Goal: Task Accomplishment & Management: Manage account settings

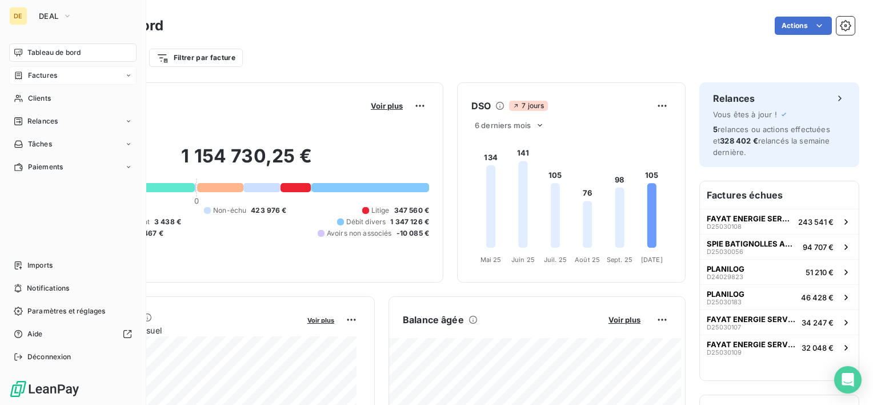
click at [46, 82] on div "Factures" at bounding box center [72, 75] width 127 height 18
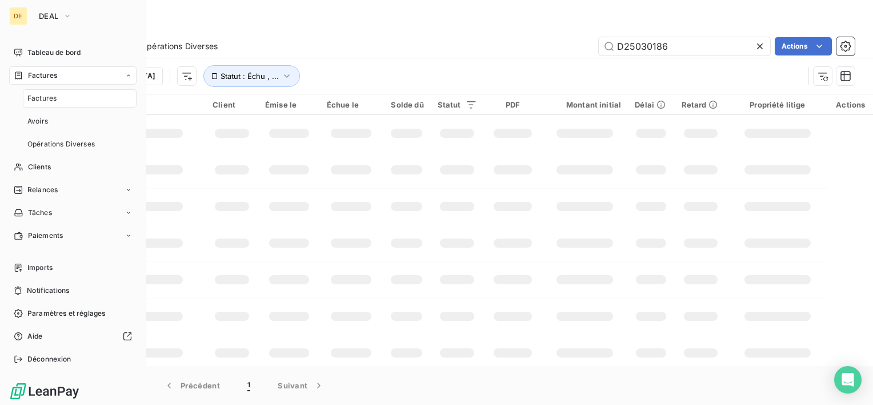
click at [64, 98] on div "Factures" at bounding box center [80, 98] width 114 height 18
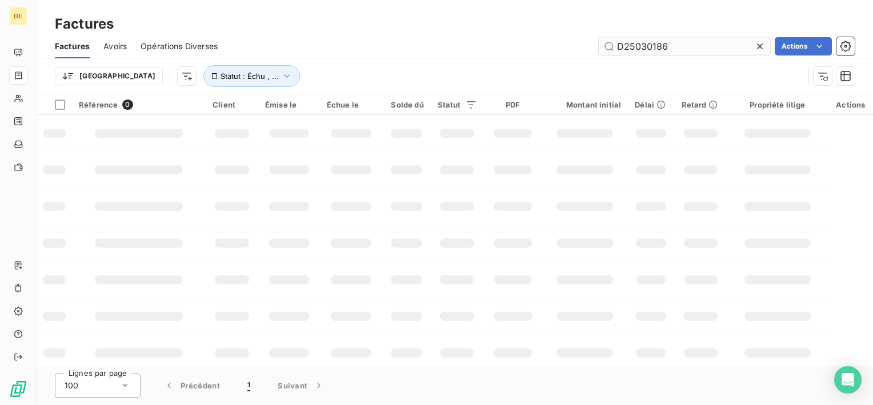
click at [686, 37] on div "Factures Avoirs Opérations Diverses D25030186 Actions" at bounding box center [455, 46] width 837 height 24
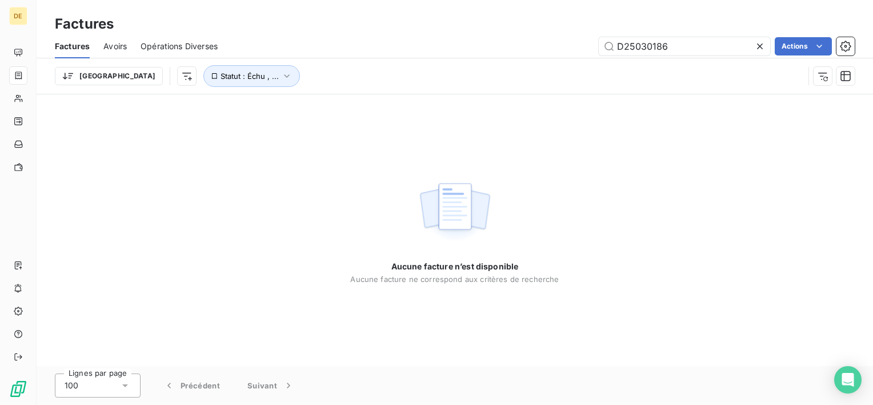
drag, startPoint x: 676, startPoint y: 56, endPoint x: 593, endPoint y: 50, distance: 83.7
click at [593, 50] on div "Factures Avoirs Opérations Diverses D25030186 Actions" at bounding box center [455, 46] width 837 height 24
click at [670, 51] on input "D25030186" at bounding box center [684, 46] width 171 height 18
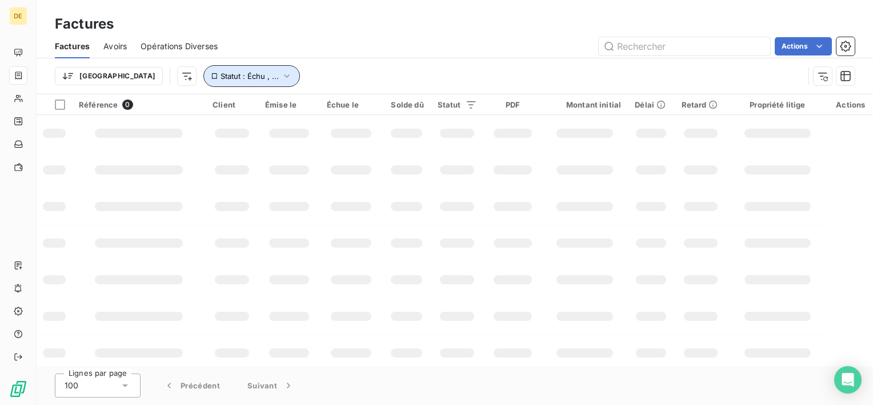
click at [221, 77] on span "Statut : Échu , ..." at bounding box center [250, 75] width 58 height 9
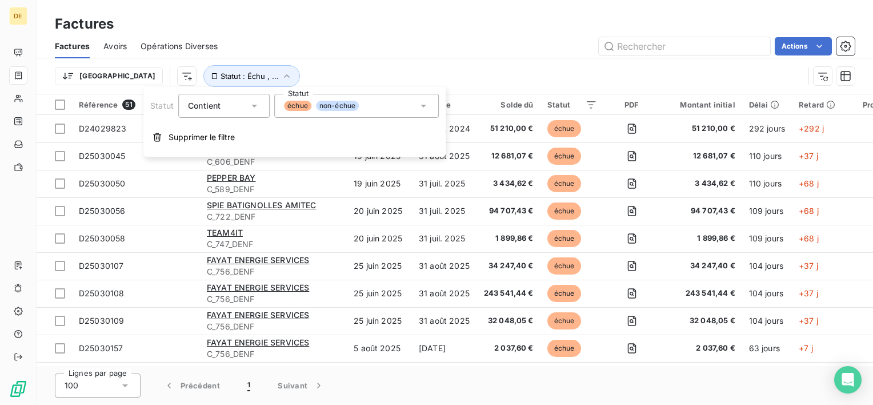
click at [371, 107] on div "échue non-échue" at bounding box center [356, 106] width 165 height 24
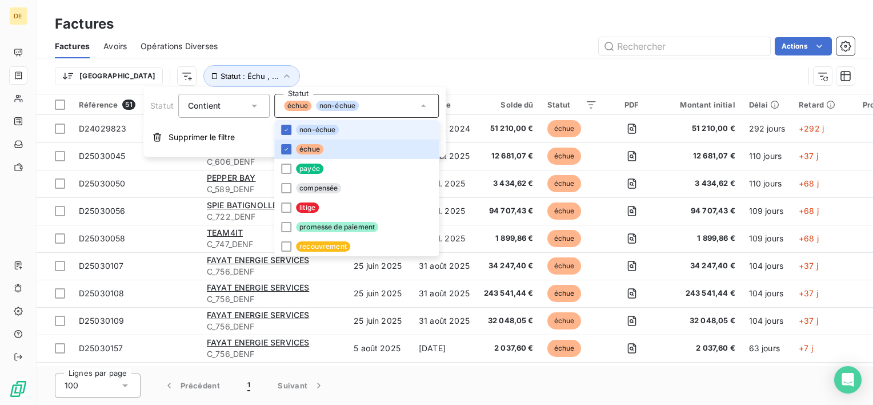
click at [371, 107] on div "échue non-échue" at bounding box center [356, 106] width 165 height 24
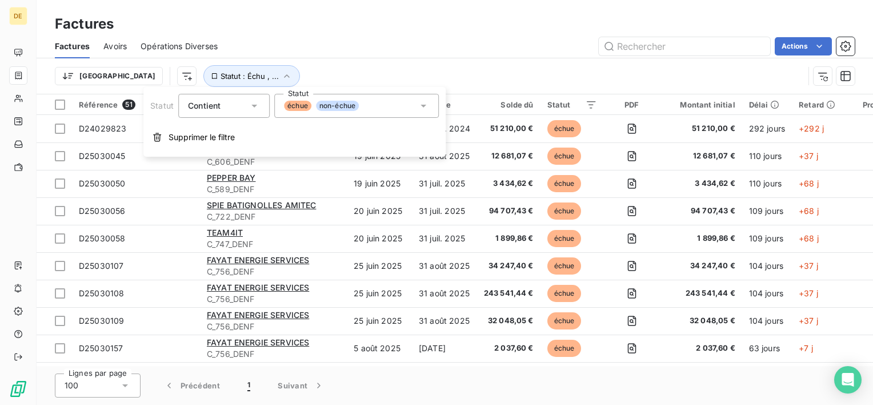
click at [365, 53] on div "Actions" at bounding box center [542, 46] width 623 height 18
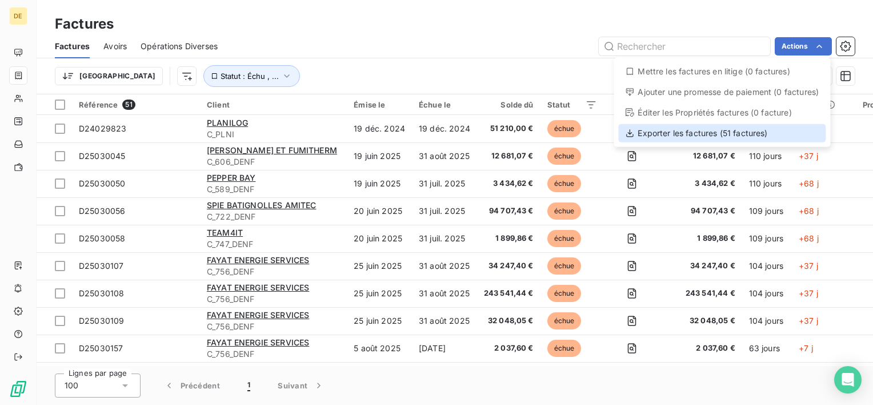
click at [728, 137] on div "Exporter les factures (51 factures)" at bounding box center [721, 133] width 207 height 18
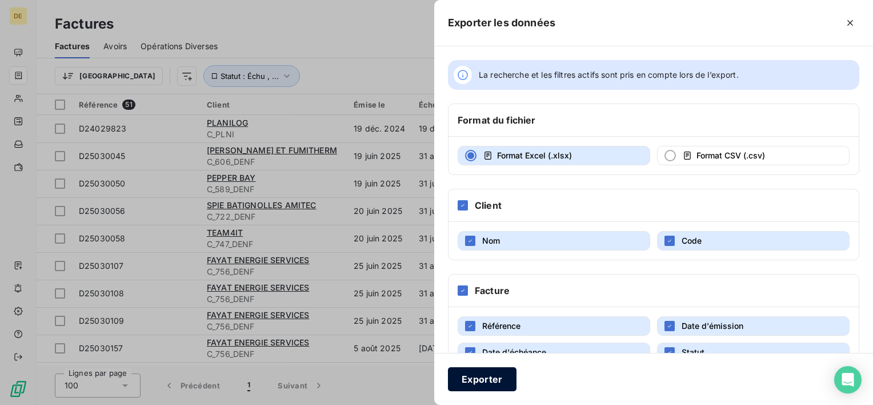
click at [498, 379] on button "Exporter" at bounding box center [482, 379] width 69 height 24
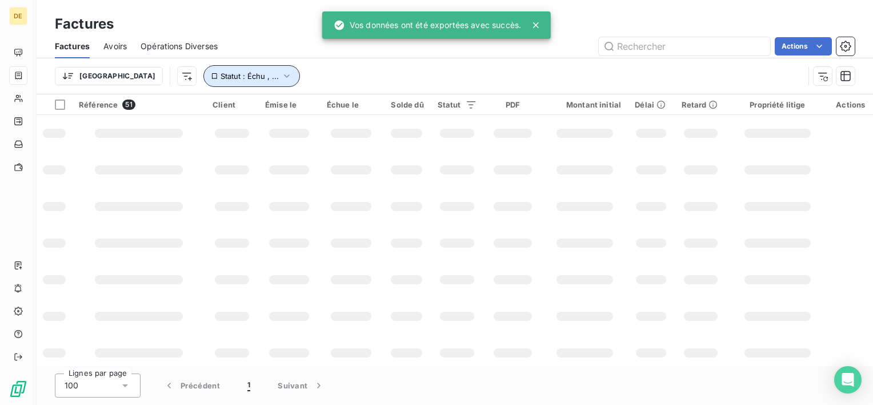
click at [205, 71] on button "Statut : Échu , ..." at bounding box center [251, 76] width 97 height 22
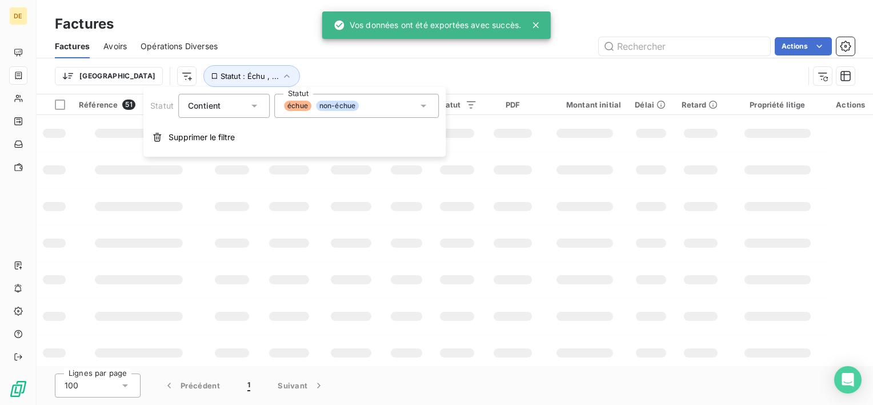
click at [330, 112] on div "échue non-échue" at bounding box center [356, 106] width 165 height 24
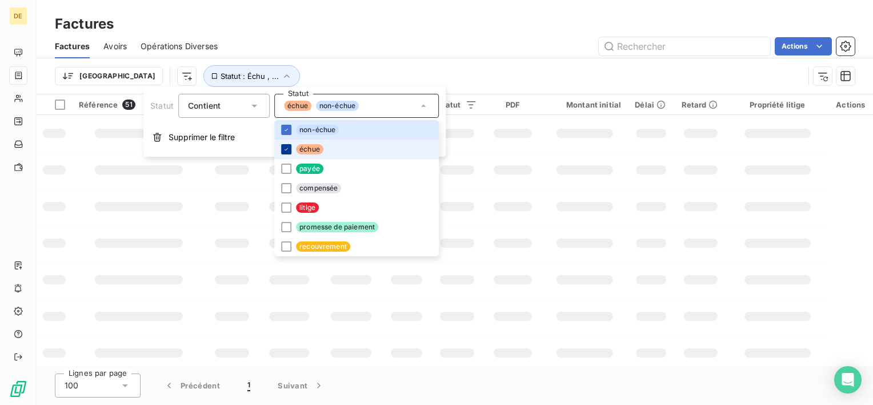
click at [287, 146] on icon at bounding box center [286, 149] width 7 height 7
click at [287, 131] on icon at bounding box center [286, 129] width 7 height 7
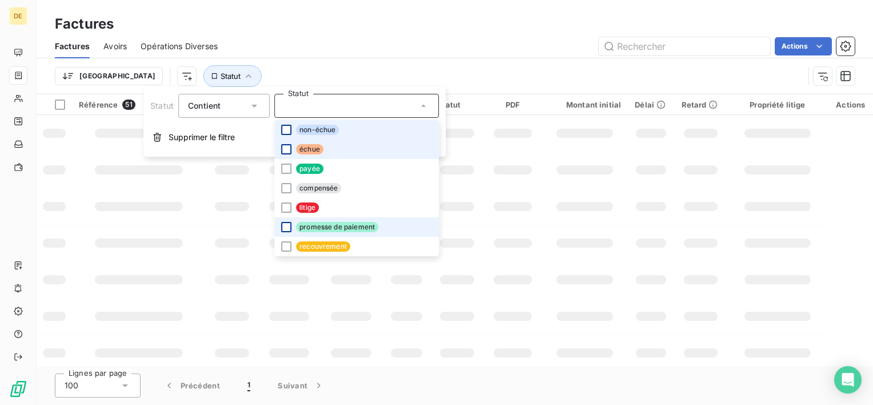
click at [289, 226] on div at bounding box center [286, 227] width 10 height 10
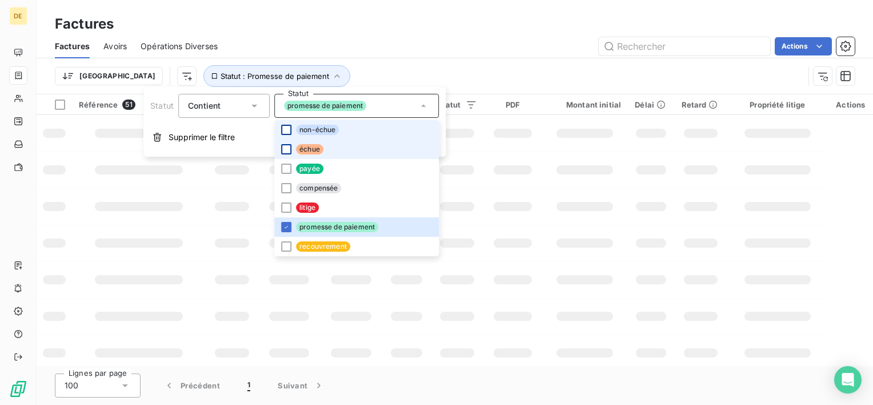
click at [489, 44] on div "Actions" at bounding box center [542, 46] width 623 height 18
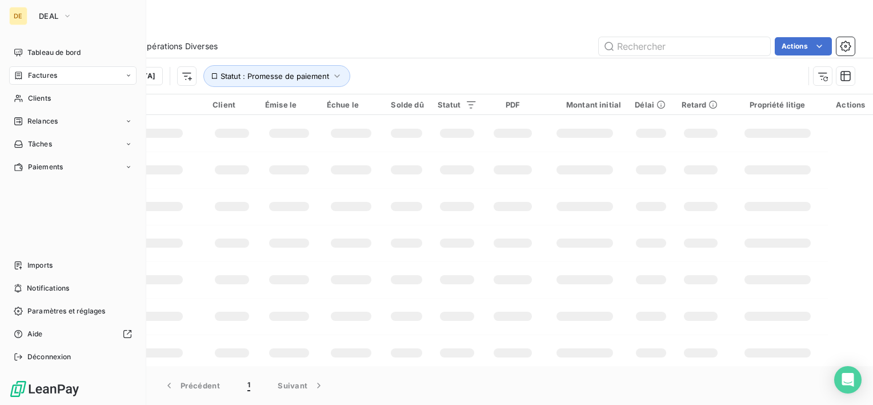
click at [53, 76] on span "Factures" at bounding box center [42, 75] width 29 height 10
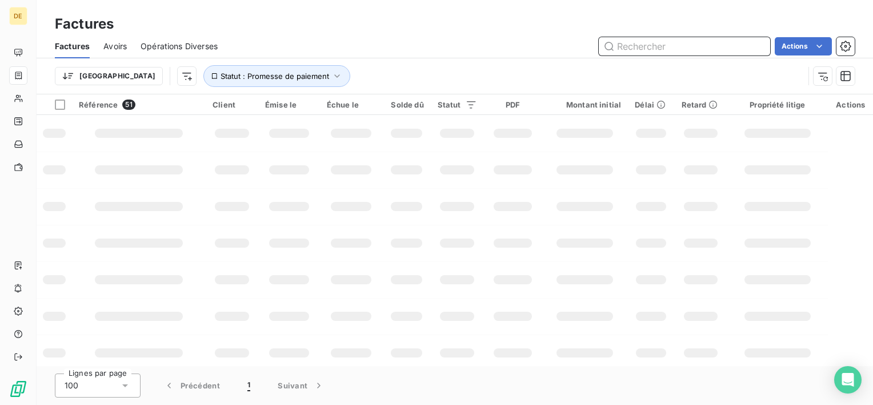
click at [638, 49] on input "text" at bounding box center [684, 46] width 171 height 18
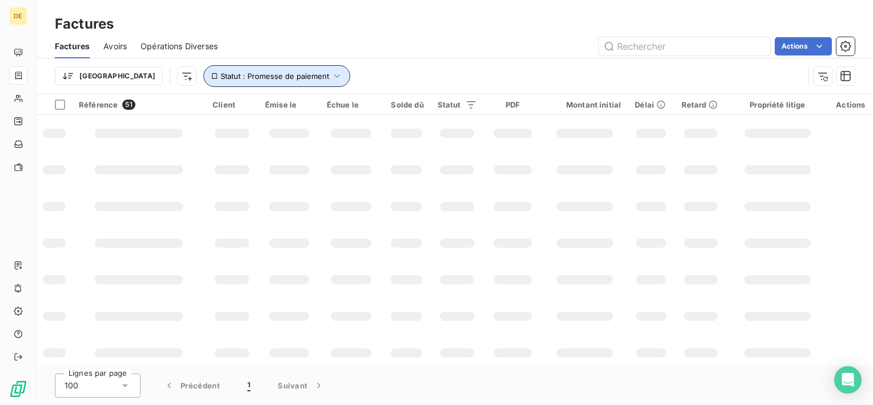
click at [254, 71] on button "Statut : Promesse de paiement" at bounding box center [276, 76] width 147 height 22
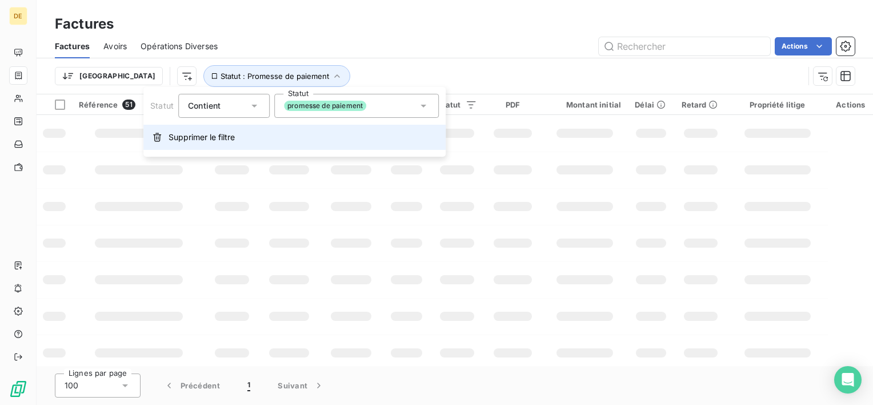
click at [203, 137] on span "Supprimer le filtre" at bounding box center [202, 136] width 66 height 11
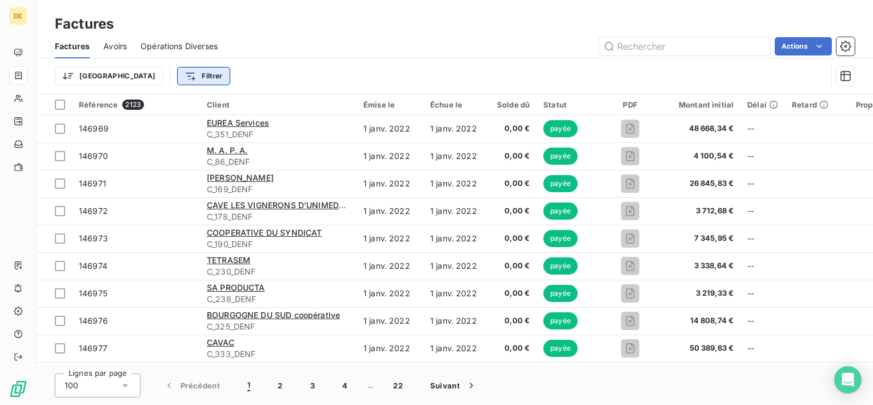
click at [167, 82] on html "DE Factures Factures Avoirs Opérations Diverses Actions Trier Filtrer Référence…" at bounding box center [436, 202] width 873 height 405
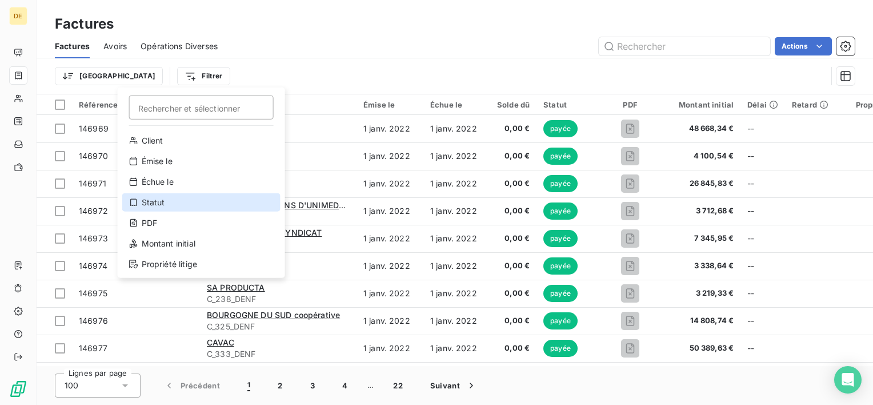
click at [171, 198] on div "Statut" at bounding box center [201, 202] width 158 height 18
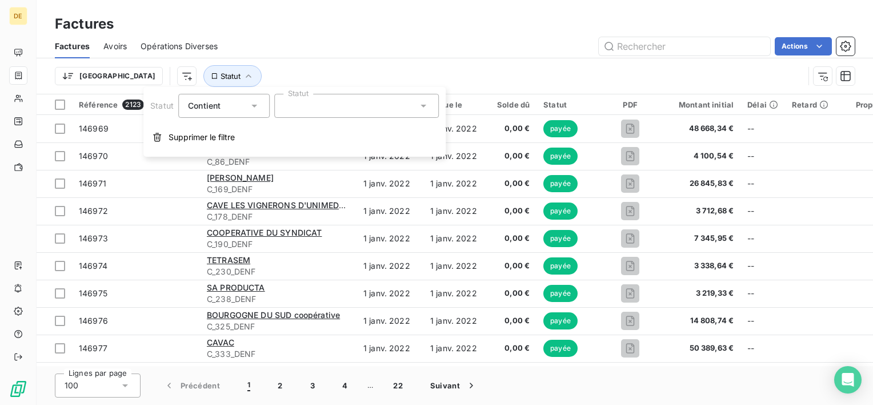
click at [322, 107] on div at bounding box center [356, 106] width 165 height 24
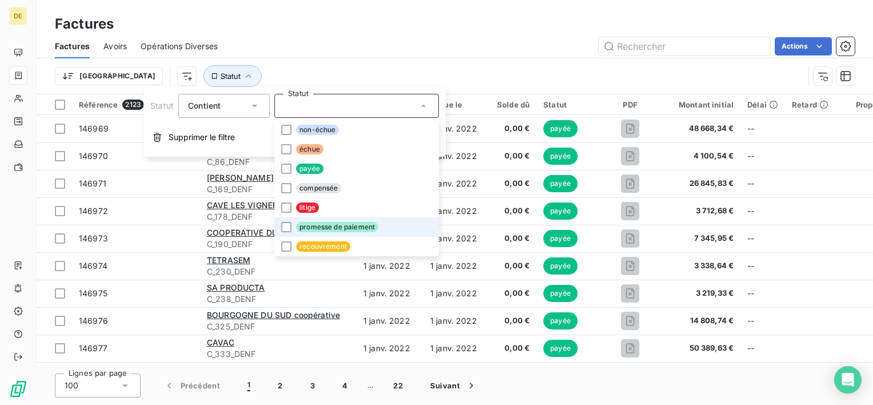
click at [329, 232] on li "promesse de paiement" at bounding box center [356, 226] width 165 height 19
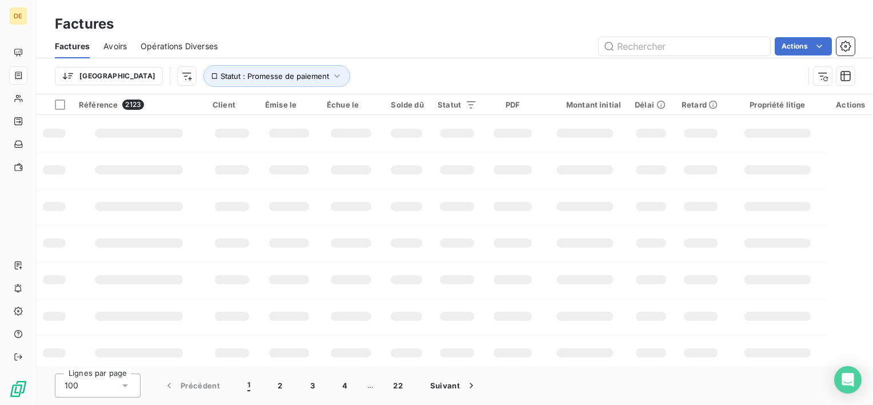
click at [370, 57] on div "Factures Avoirs Opérations Diverses Actions" at bounding box center [455, 46] width 837 height 24
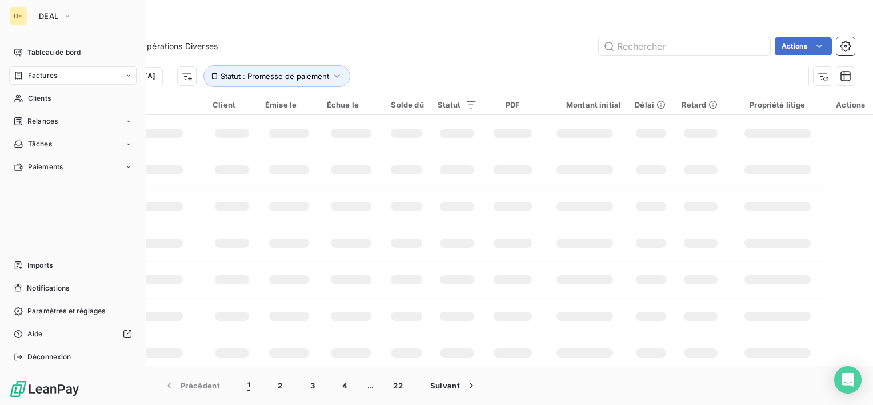
click at [23, 73] on icon at bounding box center [19, 75] width 10 height 9
click at [53, 80] on span "Factures" at bounding box center [42, 75] width 29 height 10
click at [30, 100] on span "Clients" at bounding box center [39, 98] width 23 height 10
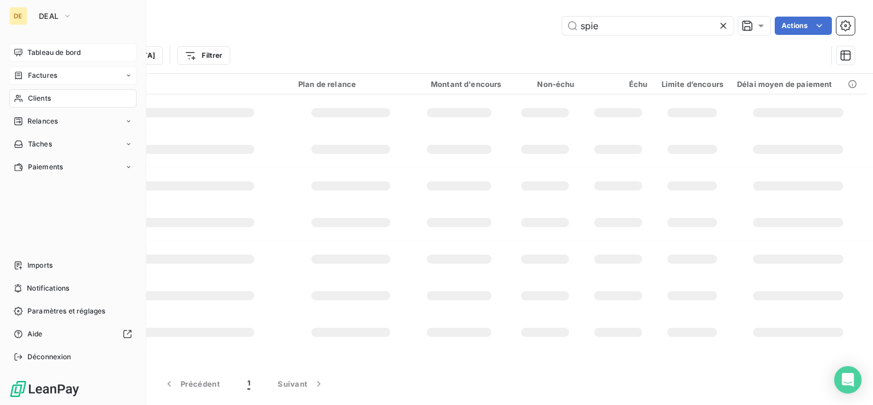
type input "spie"
click at [49, 55] on span "Tableau de bord" at bounding box center [53, 52] width 53 height 10
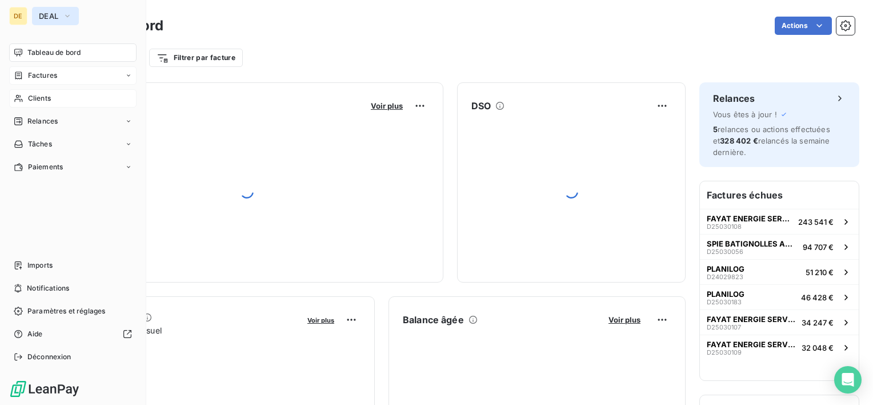
click at [54, 17] on span "DEAL" at bounding box center [48, 15] width 19 height 9
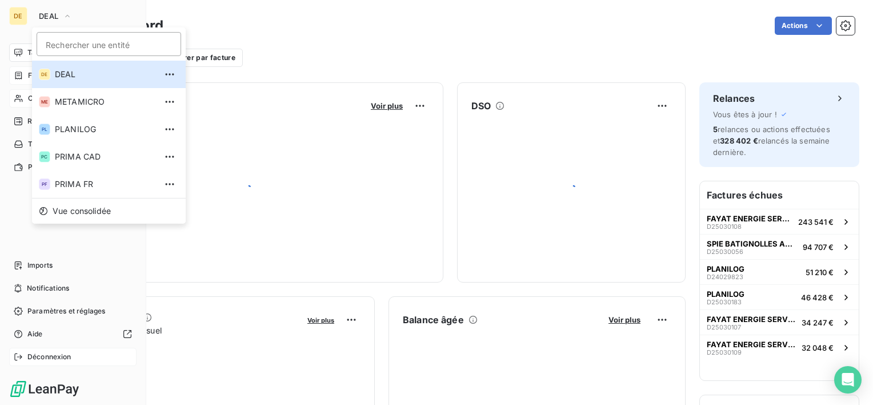
click at [66, 361] on span "Déconnexion" at bounding box center [49, 356] width 44 height 10
